Goal: Information Seeking & Learning: Learn about a topic

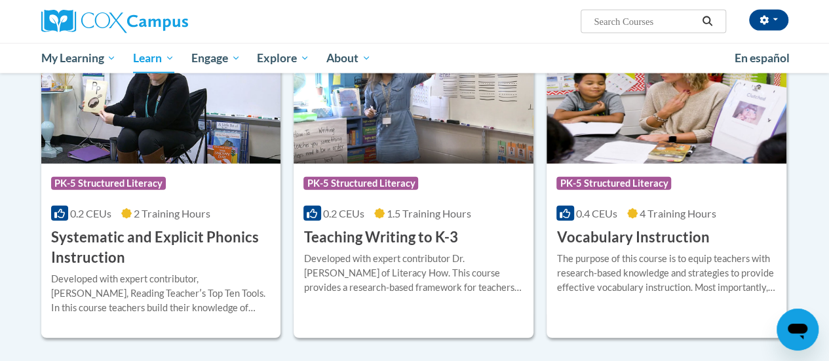
scroll to position [1473, 0]
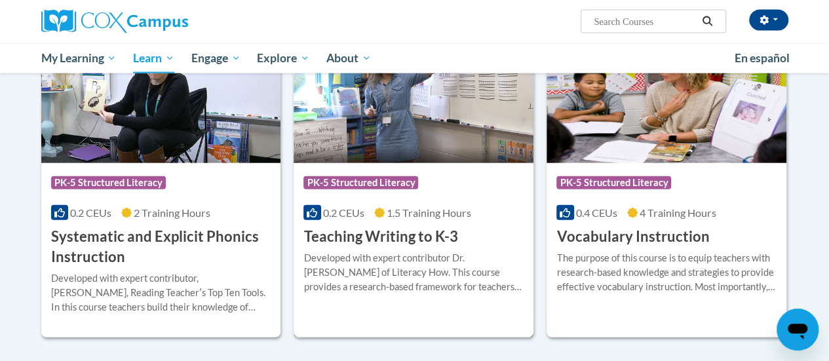
click at [421, 256] on div "Developed with expert contributor Dr. [PERSON_NAME] of Literacy How. This cours…" at bounding box center [413, 272] width 220 height 43
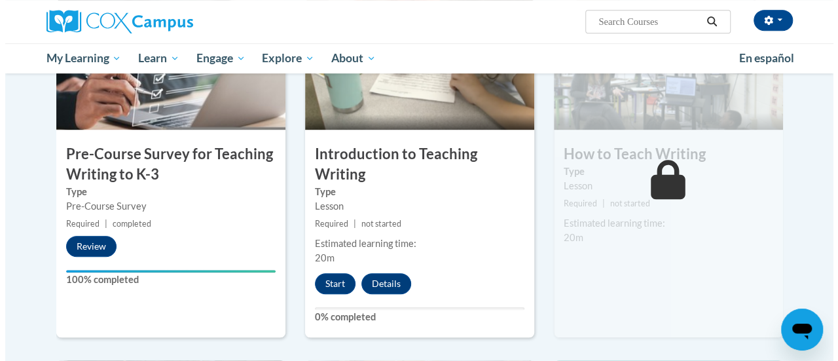
scroll to position [344, 0]
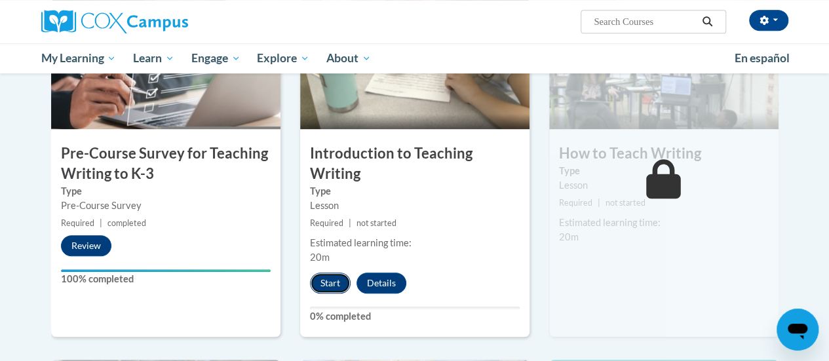
click at [326, 286] on button "Start" at bounding box center [330, 283] width 41 height 21
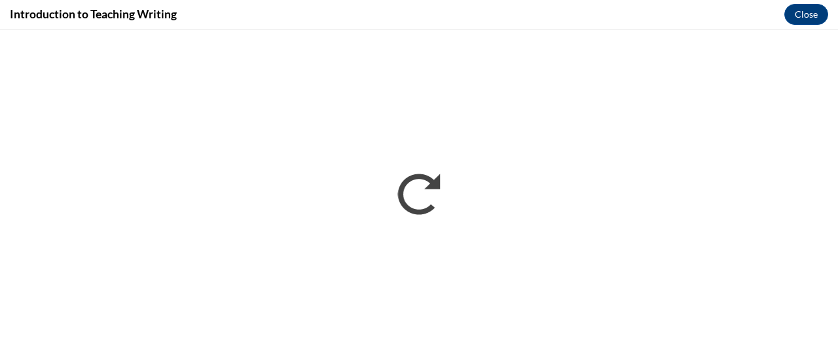
scroll to position [0, 0]
